Goal: Information Seeking & Learning: Compare options

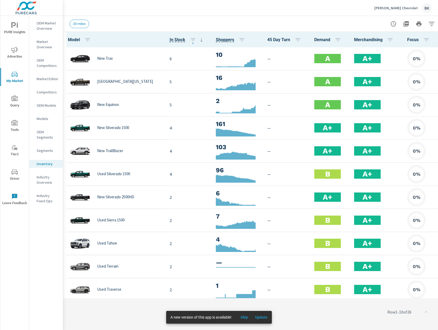
scroll to position [0, 0]
click at [246, 315] on span "Skip" at bounding box center [244, 317] width 13 height 5
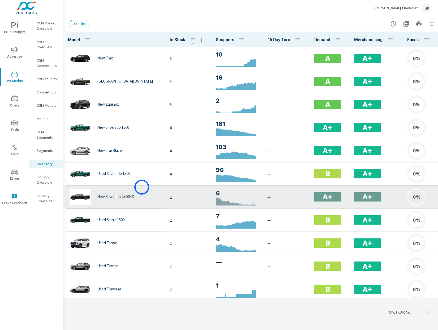
scroll to position [0, 0]
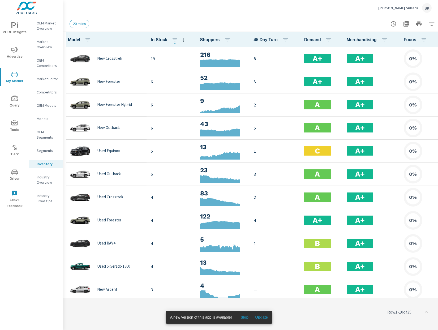
scroll to position [0, 0]
click at [390, 9] on p "Armstrong Subaru" at bounding box center [398, 8] width 40 height 5
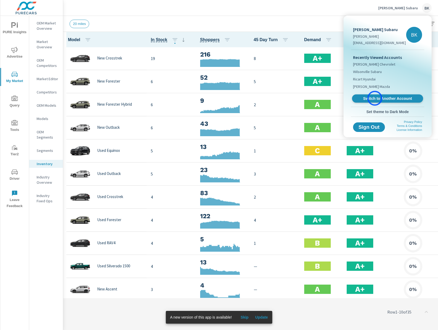
click at [375, 98] on span "Switch to Another Account" at bounding box center [387, 98] width 65 height 5
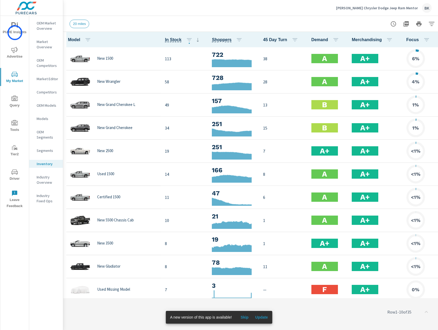
click at [15, 33] on span "PURE Insights" at bounding box center [14, 28] width 25 height 13
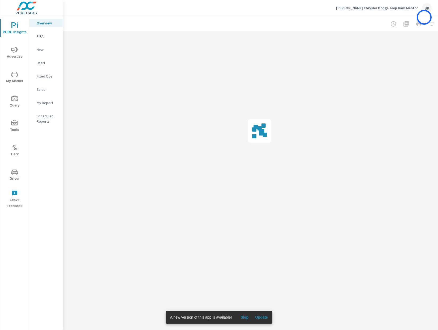
scroll to position [0, 18]
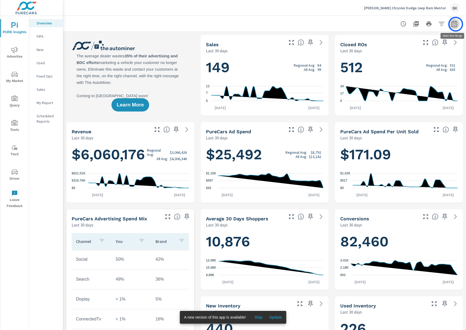
click at [437, 24] on icon "button" at bounding box center [453, 25] width 3 height 2
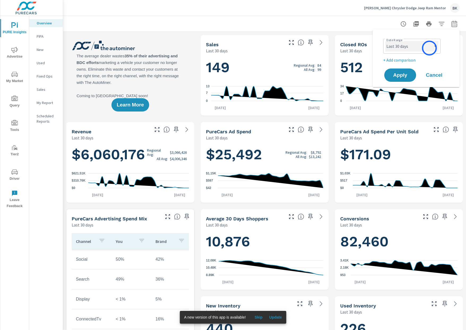
click at [429, 47] on select "Custom Yesterday Last week Last 7 days Last 14 days Last 30 days Last 45 days L…" at bounding box center [411, 46] width 53 height 11
click at [385, 41] on select "Custom Yesterday Last week Last 7 days Last 14 days Last 30 days Last 45 days L…" at bounding box center [411, 46] width 53 height 11
select select "Last month"
click at [403, 62] on p "+ Add comparison" at bounding box center [417, 60] width 68 height 6
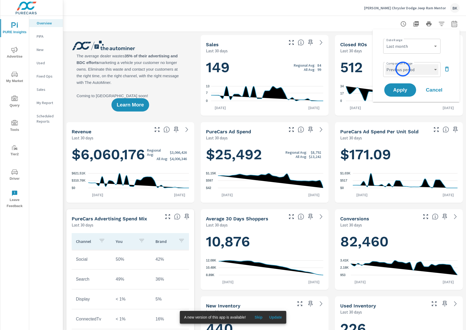
click at [403, 70] on select "Custom Previous period Previous month Previous year" at bounding box center [411, 69] width 53 height 11
click at [385, 64] on select "Custom Previous period Previous month Previous year" at bounding box center [411, 69] width 53 height 11
select select "Previous month"
click at [398, 92] on span "Apply" at bounding box center [400, 90] width 22 height 5
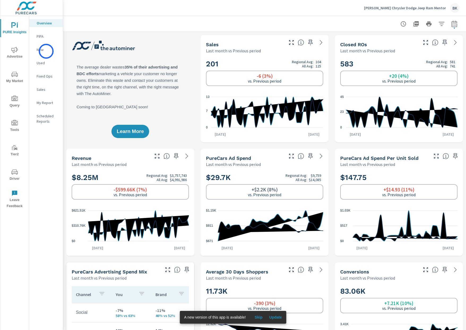
click at [46, 51] on p "New" at bounding box center [48, 49] width 22 height 5
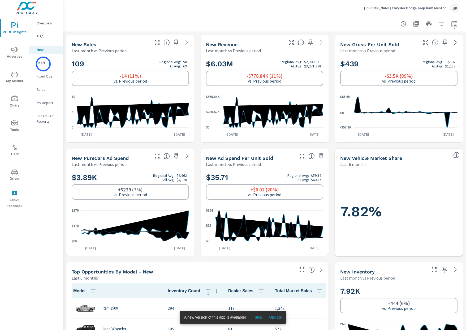
click at [43, 64] on p "Used" at bounding box center [48, 62] width 22 height 5
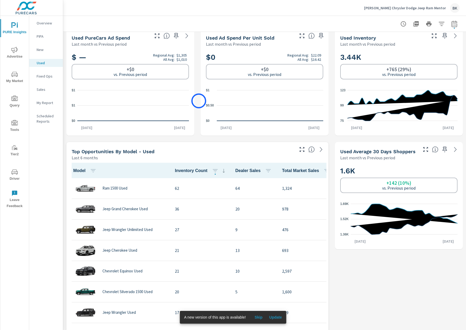
scroll to position [38, 0]
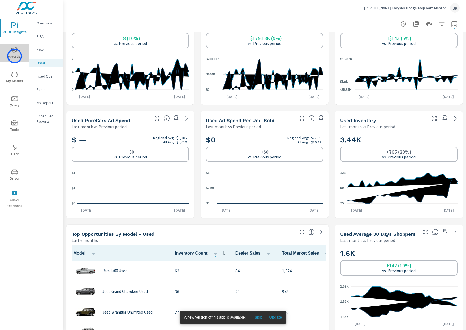
click at [15, 56] on span "Advertise" at bounding box center [14, 53] width 25 height 13
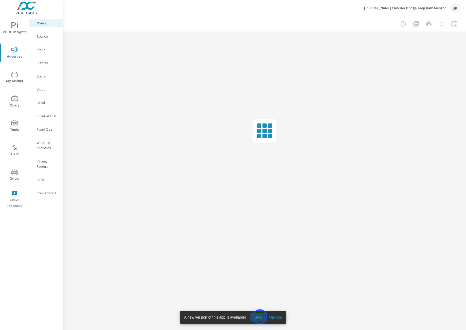
click at [260, 316] on span "Skip" at bounding box center [258, 317] width 13 height 5
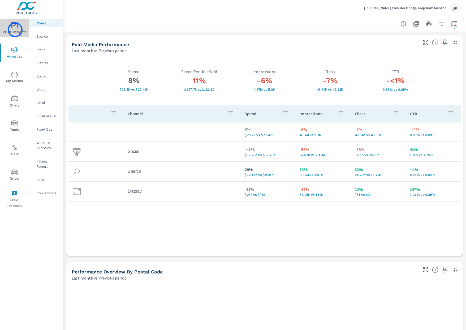
click at [15, 30] on span "PURE Insights" at bounding box center [14, 28] width 25 height 13
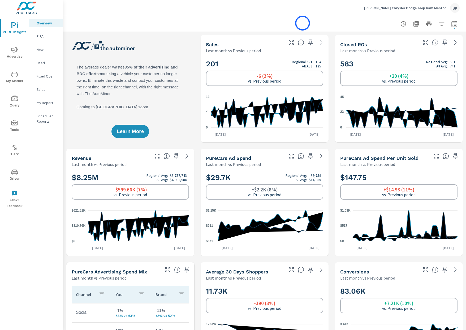
scroll to position [2, 0]
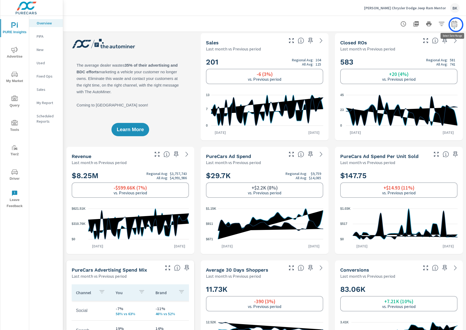
click at [437, 24] on icon "button" at bounding box center [454, 24] width 6 height 6
select select "Last month"
select select "Previous period"
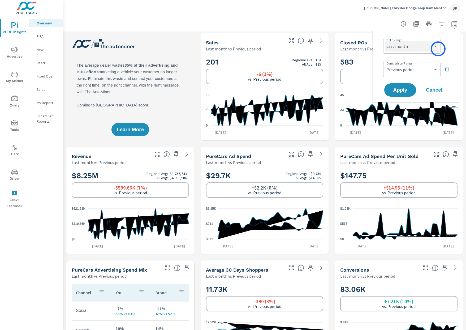
click at [437, 46] on select "Custom Yesterday Last week Last 7 days Last 14 days Last 30 days Last 45 days L…" at bounding box center [411, 46] width 53 height 11
click at [385, 41] on select "Custom Yesterday Last week Last 7 days Last 14 days Last 30 days Last 45 days L…" at bounding box center [411, 46] width 53 height 11
select select "Last 30 days"
click at [402, 89] on span "Apply" at bounding box center [400, 90] width 22 height 5
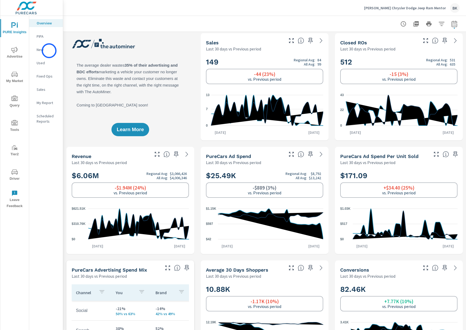
click at [49, 51] on p "New" at bounding box center [48, 49] width 22 height 5
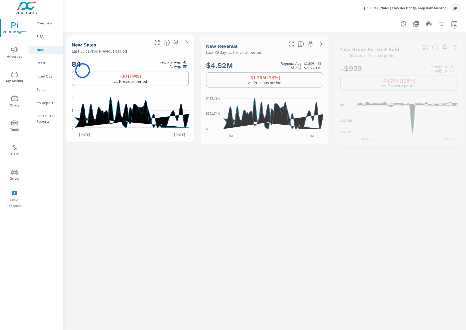
scroll to position [0, 0]
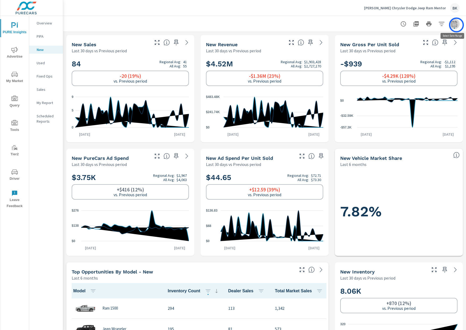
click at [437, 25] on icon "button" at bounding box center [454, 24] width 6 height 6
select select "Last 30 days"
select select "Previous period"
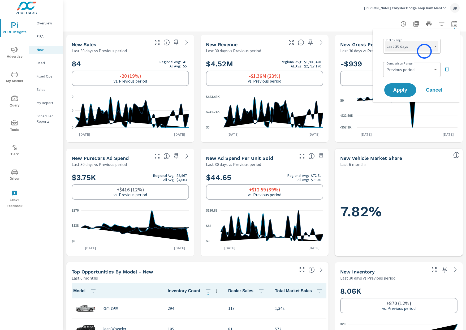
click at [424, 51] on select "Custom Yesterday Last week Last 7 days Last 14 days Last 30 days Last 45 days L…" at bounding box center [411, 46] width 53 height 11
click at [385, 41] on select "Custom Yesterday Last week Last 7 days Last 14 days Last 30 days Last 45 days L…" at bounding box center [411, 46] width 53 height 11
select select "Last month"
click at [410, 70] on select "Custom Previous period Previous month Previous year" at bounding box center [411, 69] width 53 height 11
click at [385, 64] on select "Custom Previous period Previous month Previous year" at bounding box center [411, 69] width 53 height 11
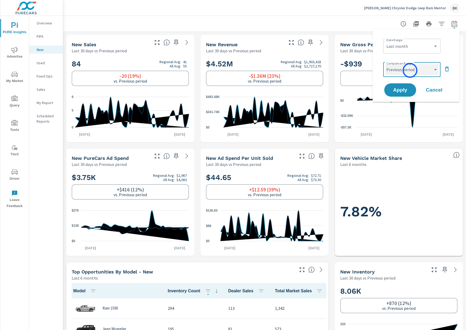
select select "Previous month"
click at [403, 89] on span "Apply" at bounding box center [400, 90] width 22 height 5
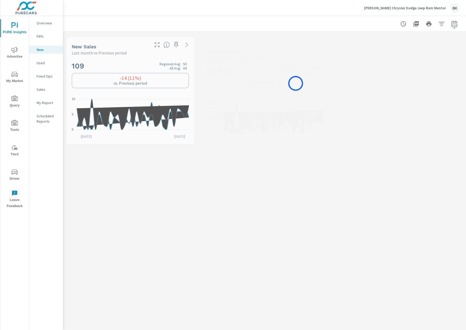
scroll to position [0, 0]
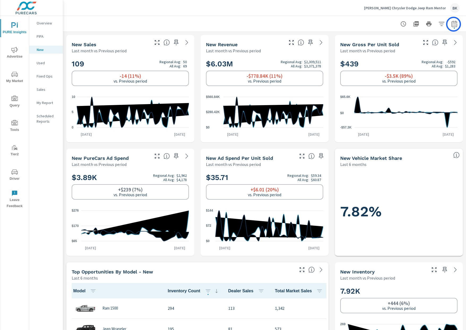
click at [437, 24] on icon "button" at bounding box center [454, 24] width 6 height 6
select select "Last month"
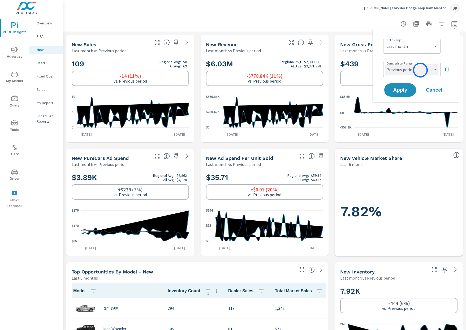
click at [420, 70] on select "Custom Previous period Previous month Previous year" at bounding box center [411, 69] width 53 height 11
click at [385, 64] on select "Custom Previous period Previous month Previous year" at bounding box center [411, 69] width 53 height 11
select select "Previous month"
click at [395, 90] on span "Apply" at bounding box center [400, 90] width 22 height 5
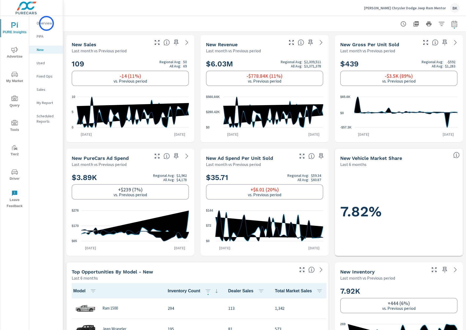
click at [46, 23] on p "Overview" at bounding box center [48, 22] width 22 height 5
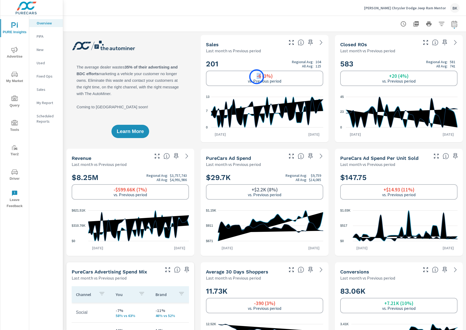
drag, startPoint x: 261, startPoint y: 77, endPoint x: 257, endPoint y: 77, distance: 4.3
click at [257, 77] on h6 "-6 (3%)" at bounding box center [265, 75] width 16 height 5
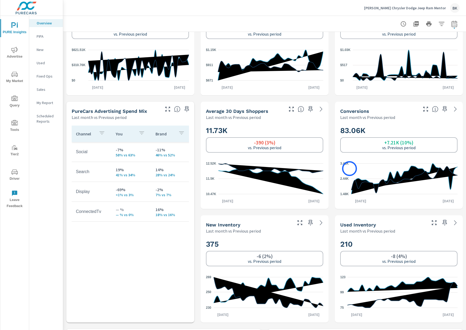
scroll to position [275, 0]
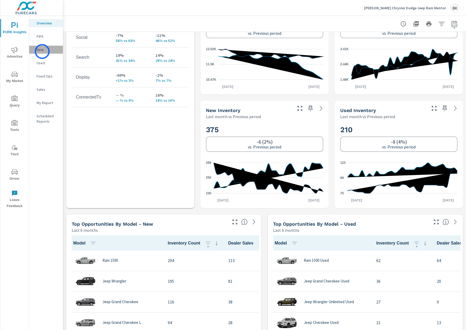
click at [42, 51] on p "New" at bounding box center [48, 49] width 22 height 5
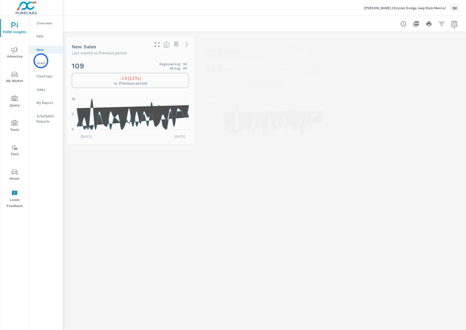
scroll to position [0, 0]
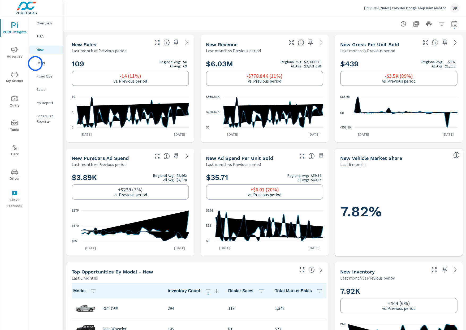
click at [36, 63] on div "Used" at bounding box center [46, 63] width 34 height 8
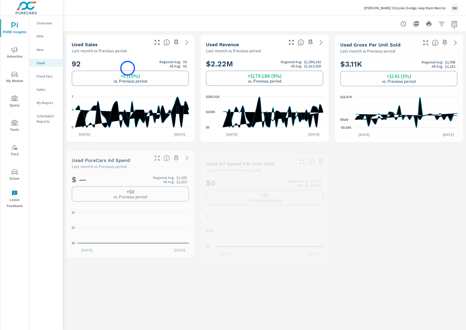
scroll to position [0, 0]
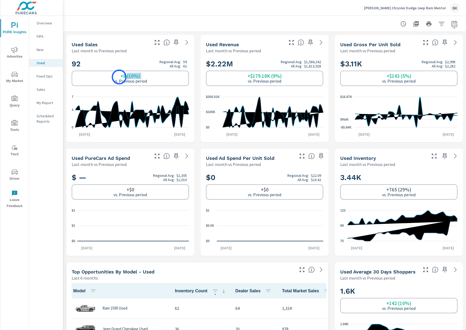
drag, startPoint x: 127, startPoint y: 77, endPoint x: 119, endPoint y: 77, distance: 7.4
click at [119, 77] on div "+8 (10%) vs. Previous period" at bounding box center [130, 78] width 33 height 10
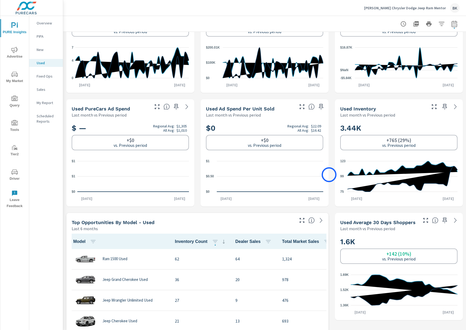
scroll to position [0, 0]
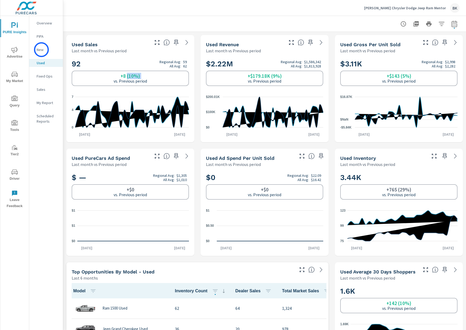
click at [41, 50] on p "New" at bounding box center [48, 49] width 22 height 5
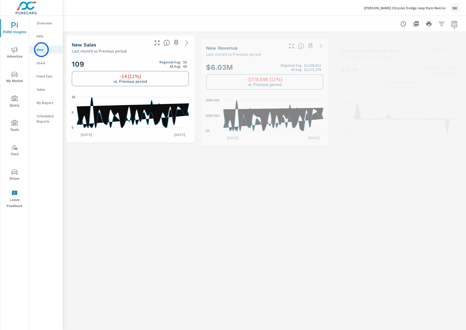
scroll to position [0, 0]
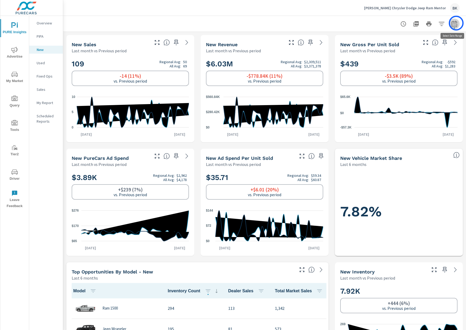
click at [437, 23] on icon "button" at bounding box center [454, 24] width 6 height 6
select select "Last month"
select select "Previous period"
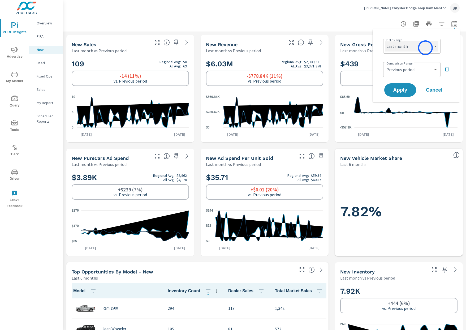
click at [425, 48] on select "Custom Yesterday Last week Last 7 days Last 14 days Last 30 days Last 45 days L…" at bounding box center [411, 46] width 53 height 11
click at [433, 94] on button "Cancel" at bounding box center [434, 89] width 32 height 13
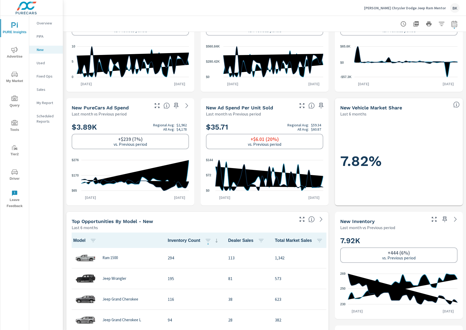
scroll to position [0, 0]
